Goal: Information Seeking & Learning: Find specific fact

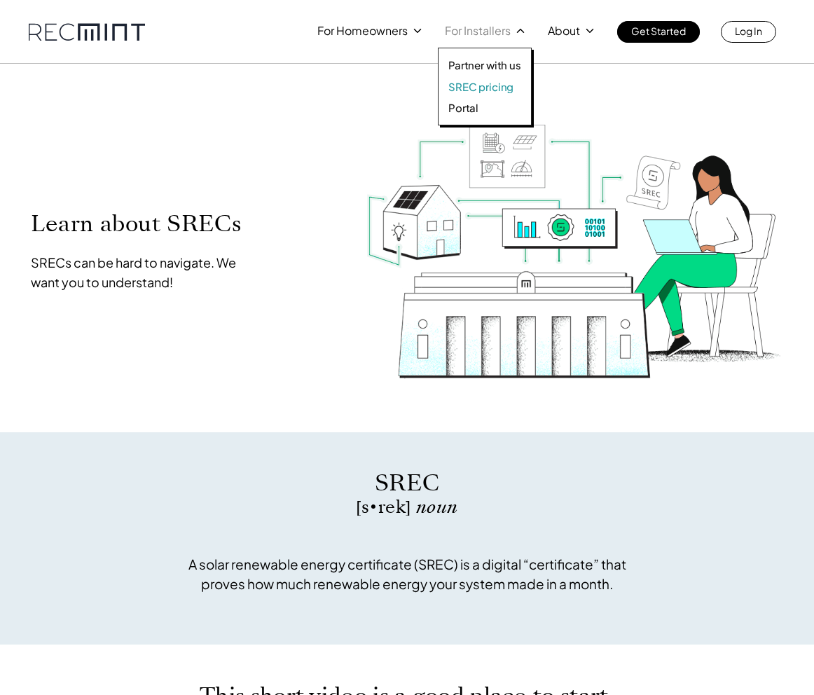
click at [487, 86] on p "SREC pricing" at bounding box center [480, 87] width 65 height 14
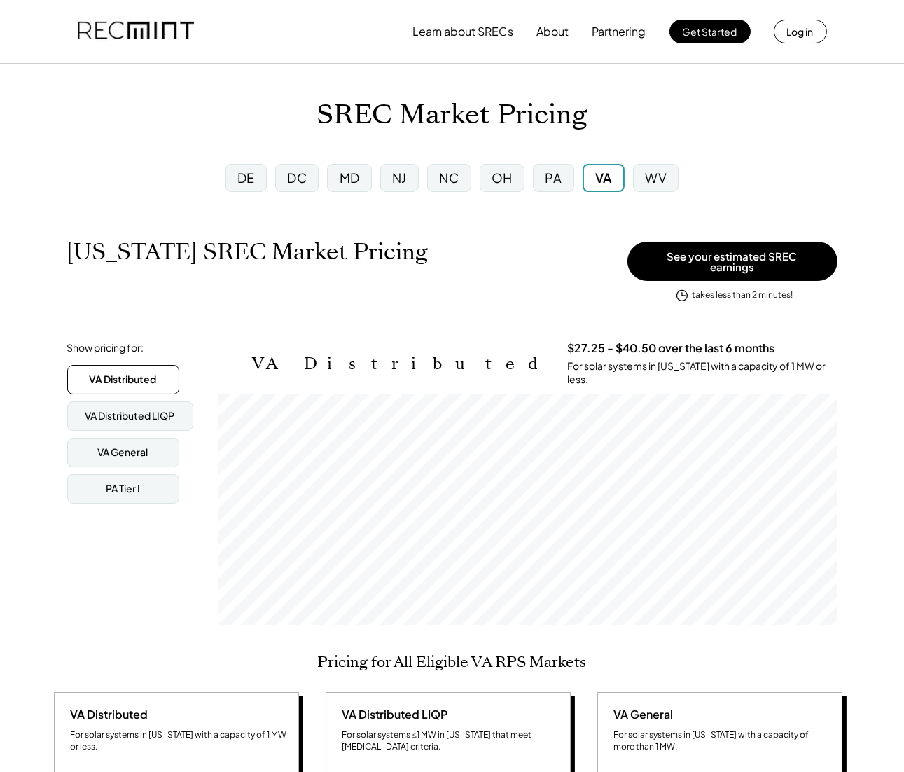
click at [669, 179] on div "WV" at bounding box center [656, 178] width 46 height 28
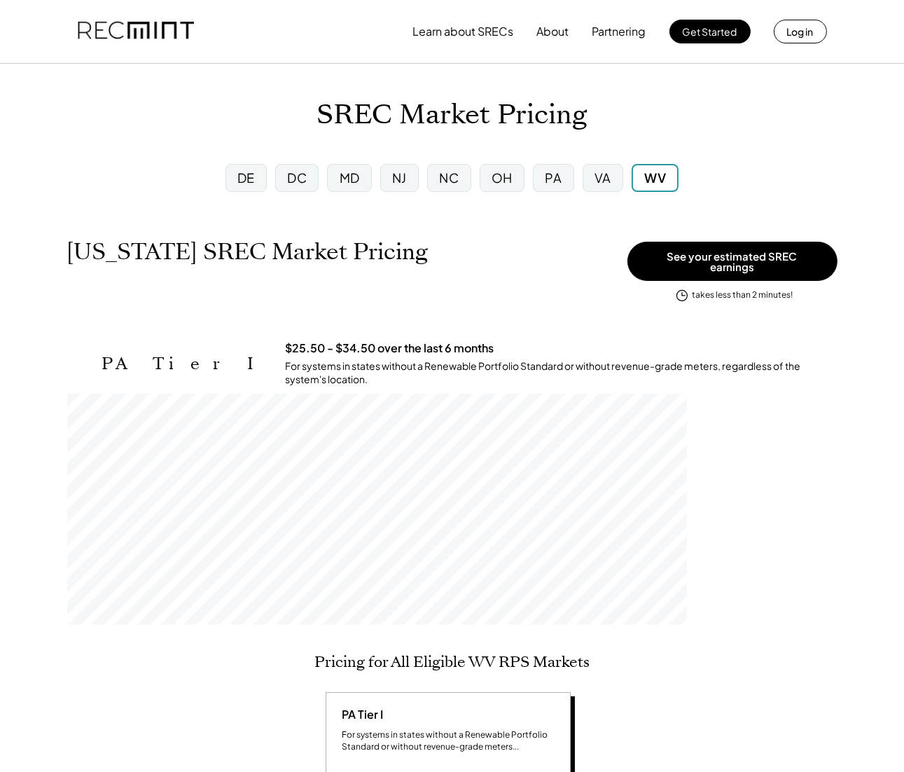
click at [557, 176] on div "PA" at bounding box center [553, 178] width 17 height 18
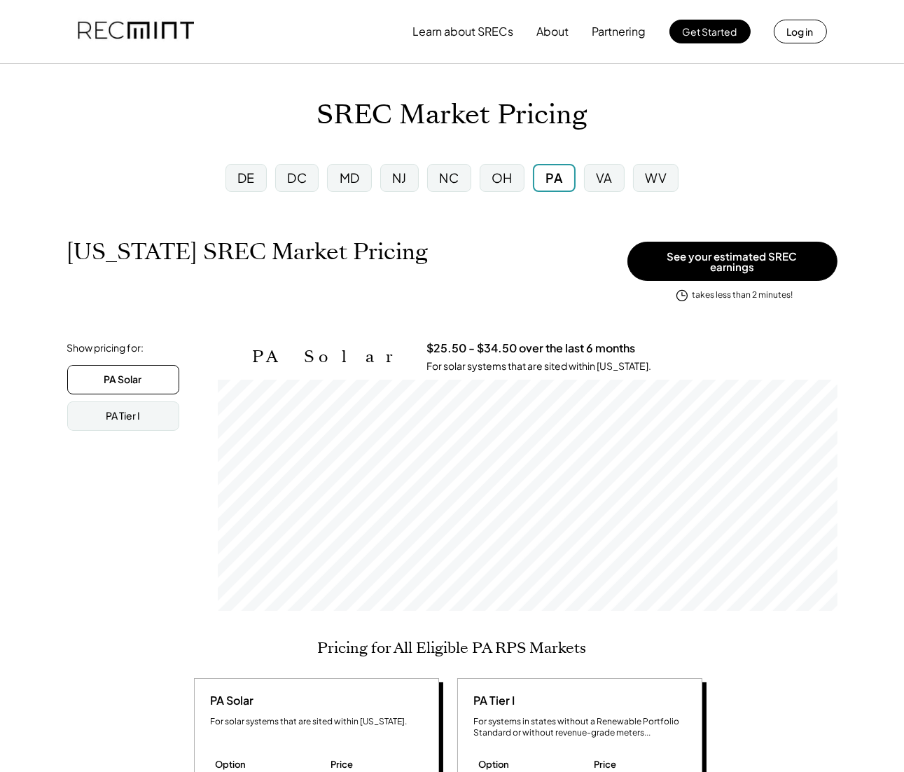
click at [477, 170] on div "OH" at bounding box center [501, 178] width 53 height 36
click at [455, 181] on div "NC" at bounding box center [449, 178] width 20 height 18
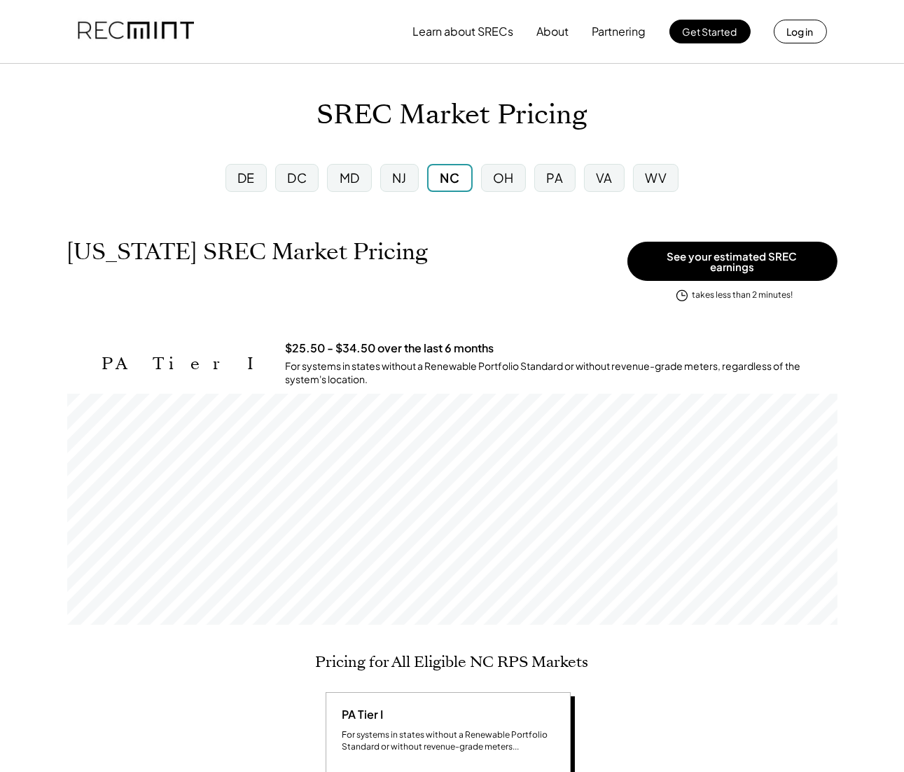
scroll to position [231, 770]
click at [360, 177] on div "MD" at bounding box center [350, 178] width 20 height 18
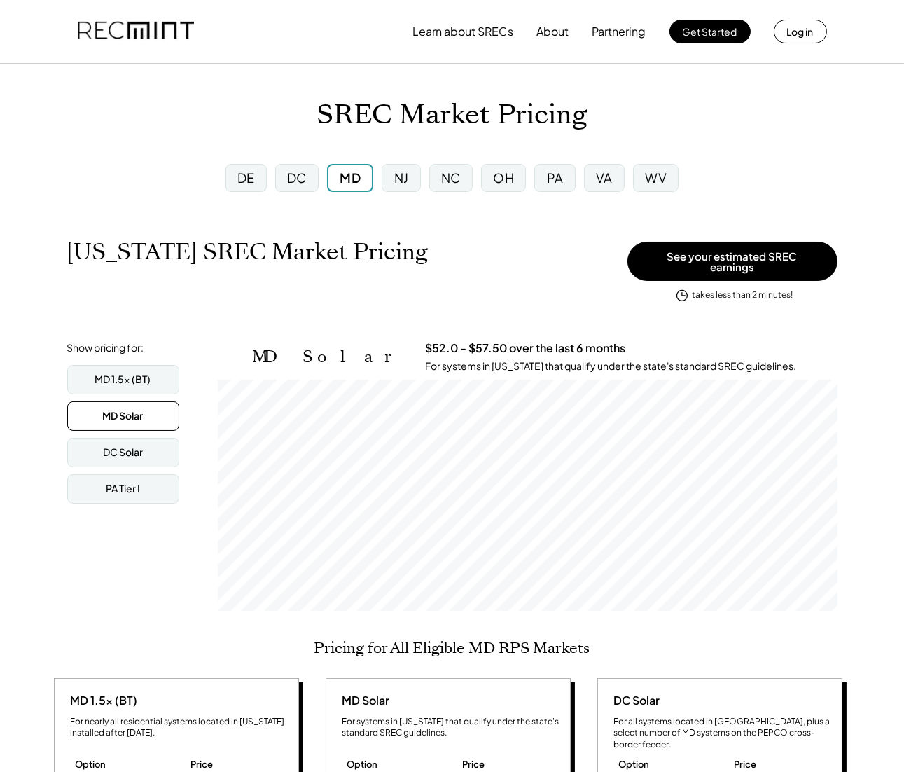
scroll to position [231, 619]
click at [151, 354] on div "Show pricing for: MD 1.5x (BT) MD Solar DC Solar PA Tier I" at bounding box center [137, 422] width 140 height 163
click at [145, 372] on div "MD 1.5x (BT)" at bounding box center [123, 379] width 56 height 14
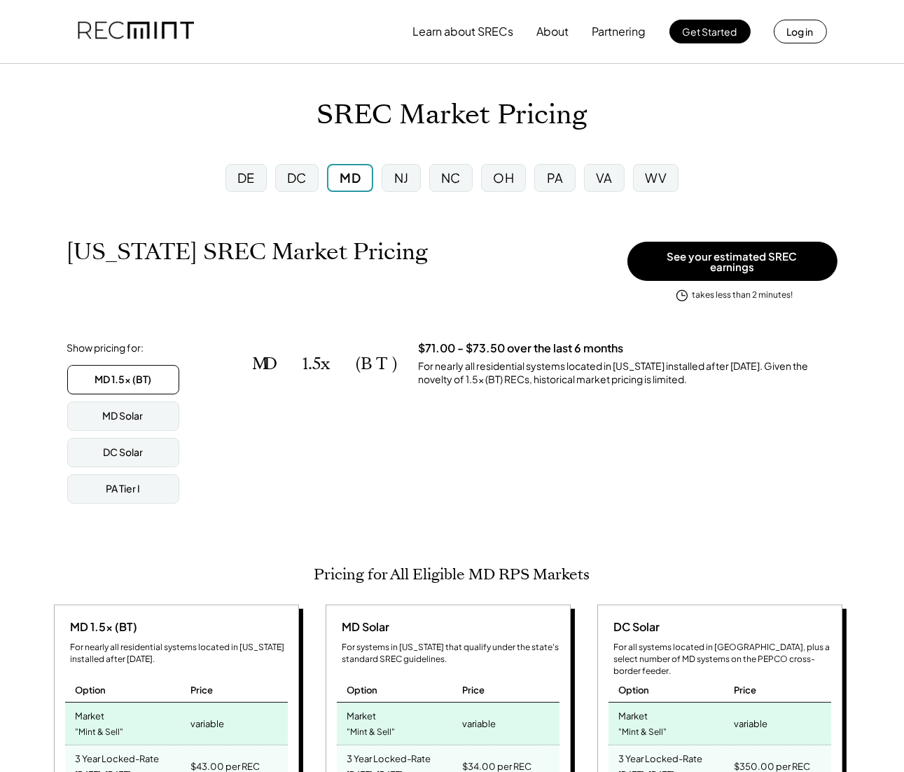
click at [130, 428] on div "MD 1.5x (BT) MD Solar DC Solar PA Tier I" at bounding box center [137, 434] width 140 height 139
click at [125, 445] on div "DC Solar" at bounding box center [123, 452] width 40 height 14
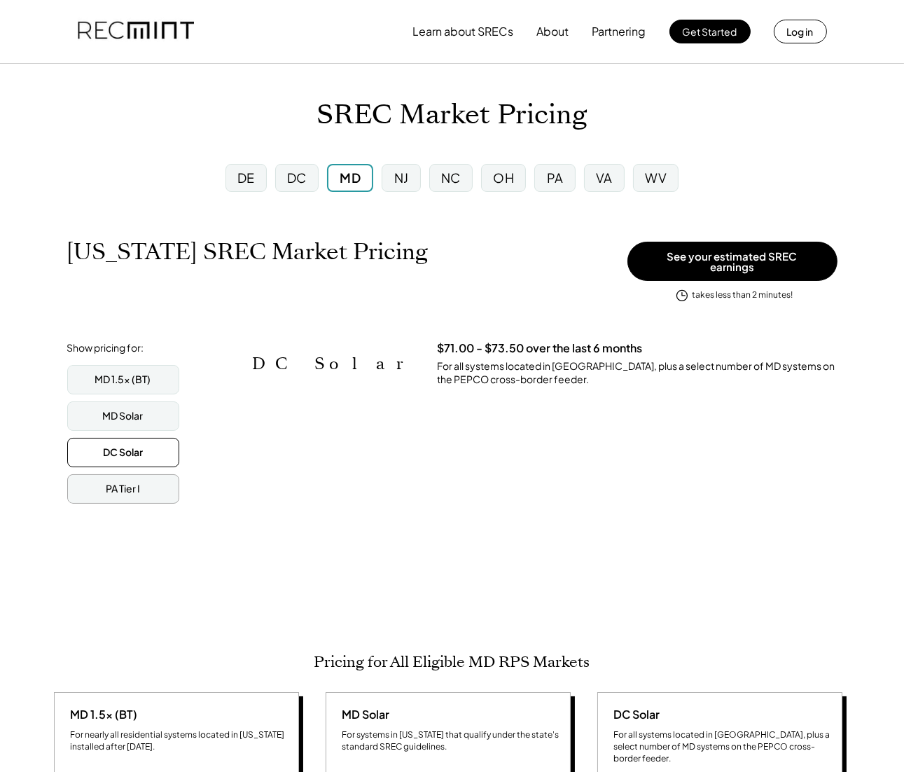
scroll to position [700176, 700176]
click at [126, 486] on div "PA Tier I" at bounding box center [123, 489] width 34 height 14
click at [133, 429] on div "MD 1.5x (BT) MD Solar DC Solar PA Tier I" at bounding box center [137, 434] width 140 height 139
click at [140, 409] on div "MD Solar" at bounding box center [123, 416] width 41 height 14
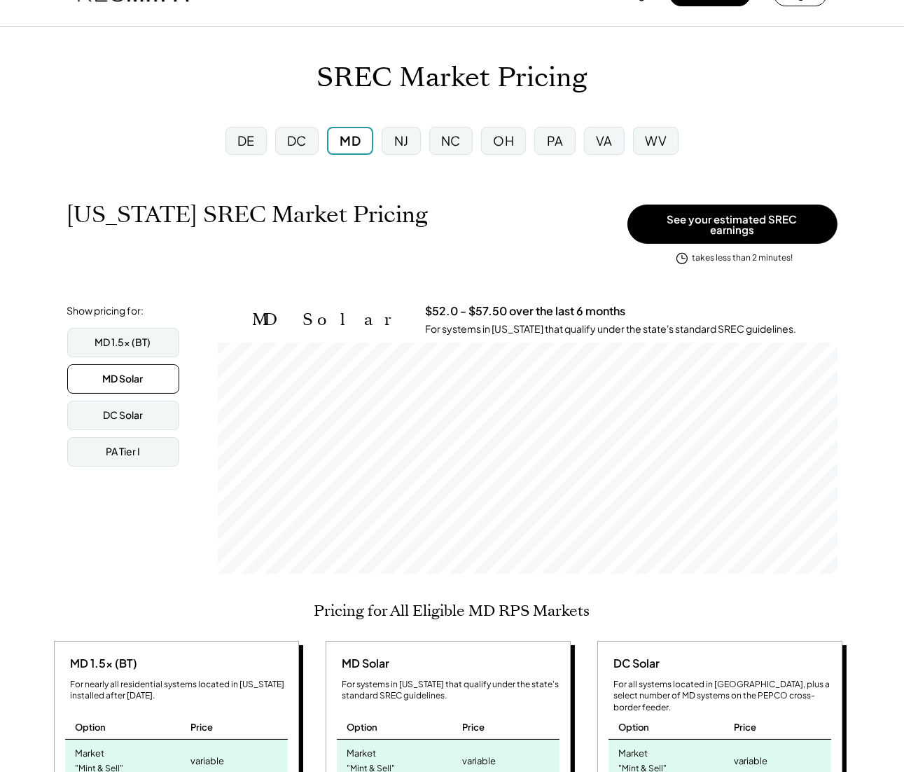
scroll to position [0, 0]
